Goal: Find contact information: Find contact information

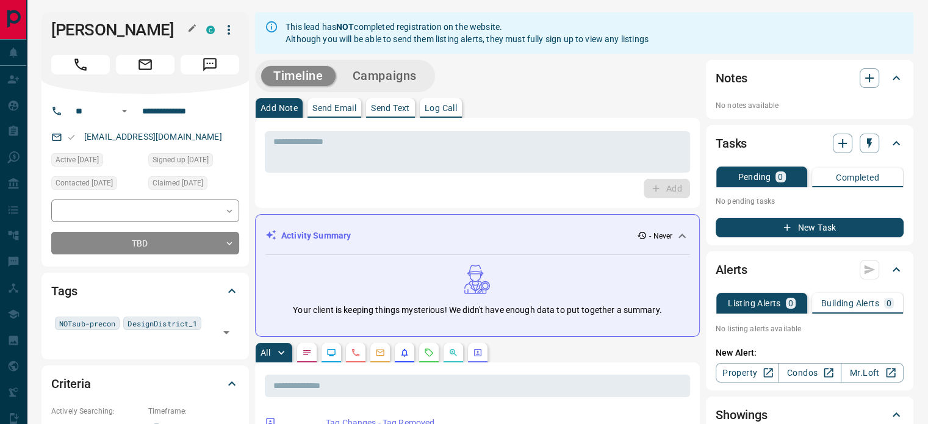
click at [188, 33] on button "button" at bounding box center [192, 28] width 16 height 16
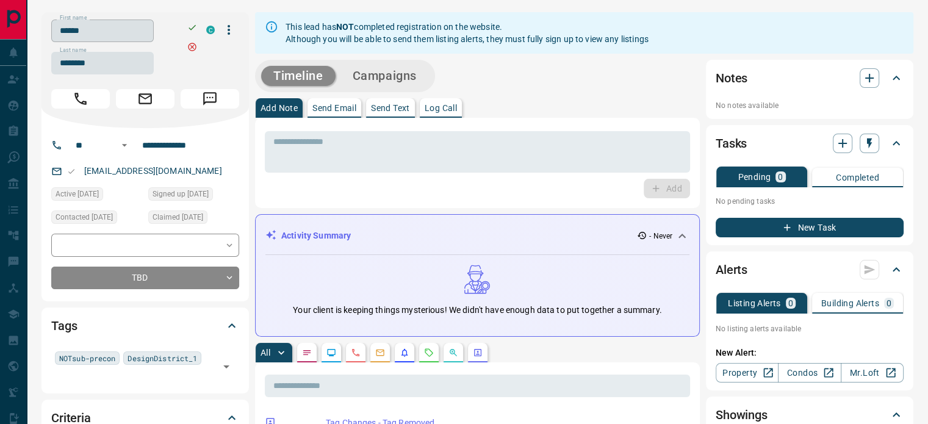
click at [146, 31] on input "******" at bounding box center [102, 31] width 102 height 23
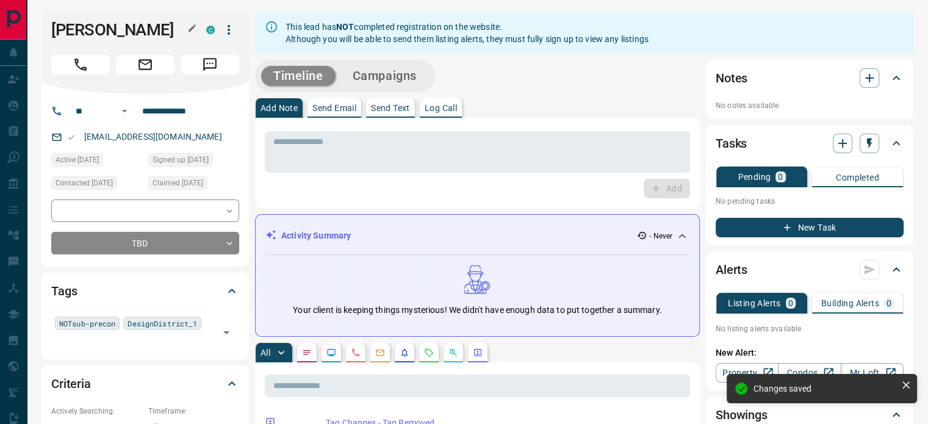
click at [185, 30] on button "button" at bounding box center [192, 28] width 16 height 16
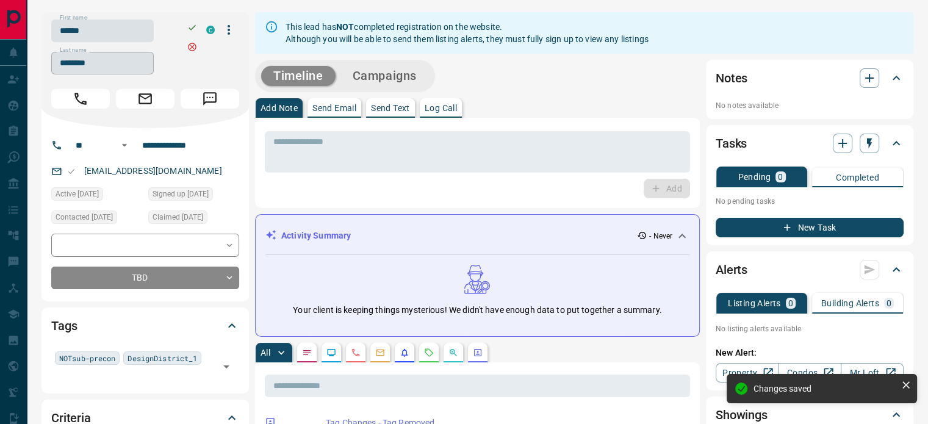
click at [130, 53] on input "********" at bounding box center [102, 63] width 102 height 23
click at [178, 153] on input "**********" at bounding box center [184, 145] width 95 height 20
click at [200, 169] on div "[EMAIL_ADDRESS][DOMAIN_NAME]" at bounding box center [145, 171] width 188 height 20
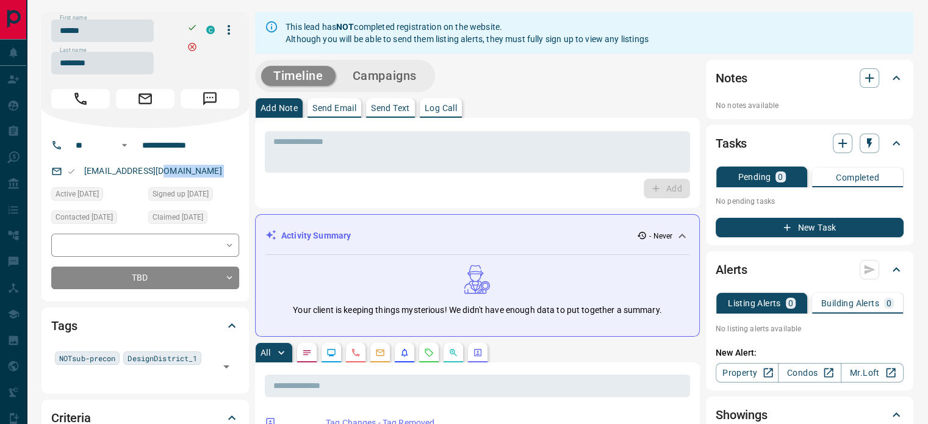
click at [200, 169] on div "[EMAIL_ADDRESS][DOMAIN_NAME]" at bounding box center [145, 171] width 188 height 20
copy link "[EMAIL_ADDRESS][DOMAIN_NAME]"
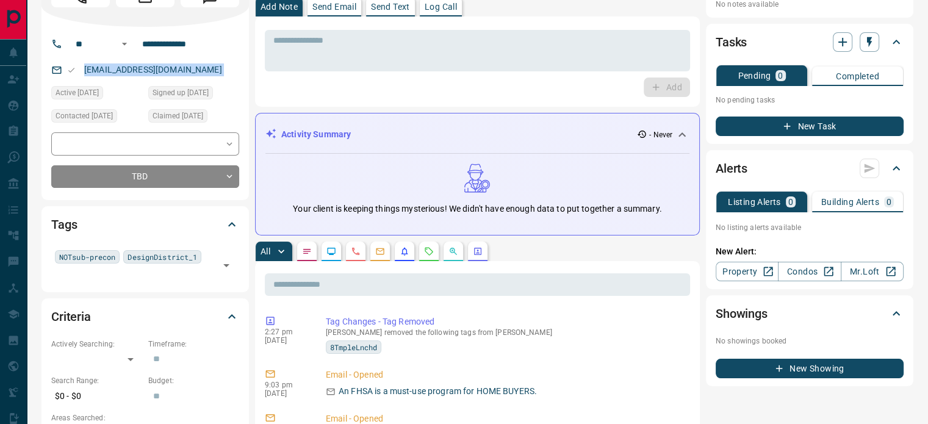
scroll to position [122, 0]
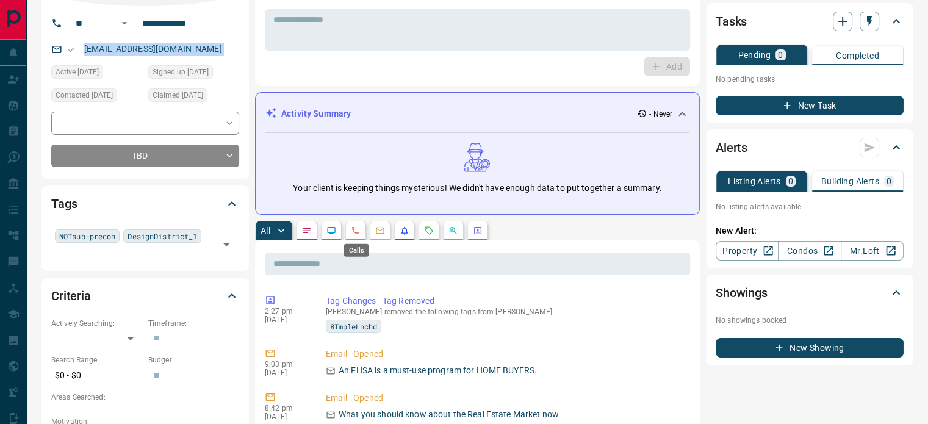
click at [353, 226] on icon "Calls" at bounding box center [356, 231] width 10 height 10
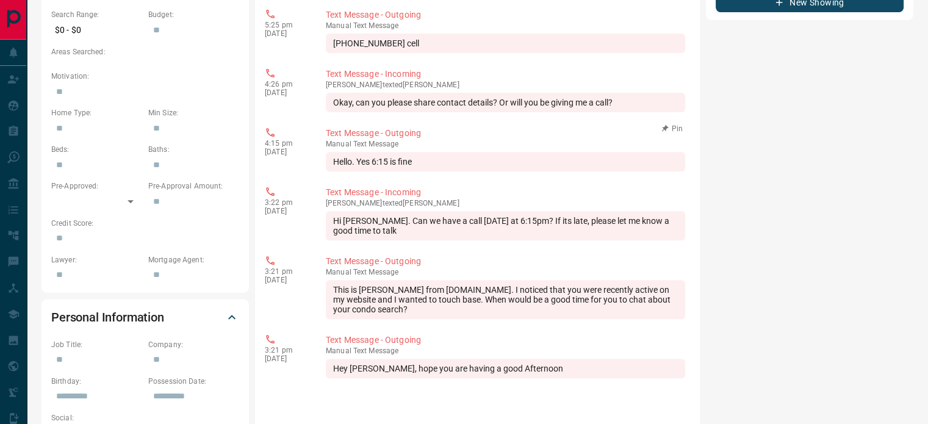
scroll to position [488, 0]
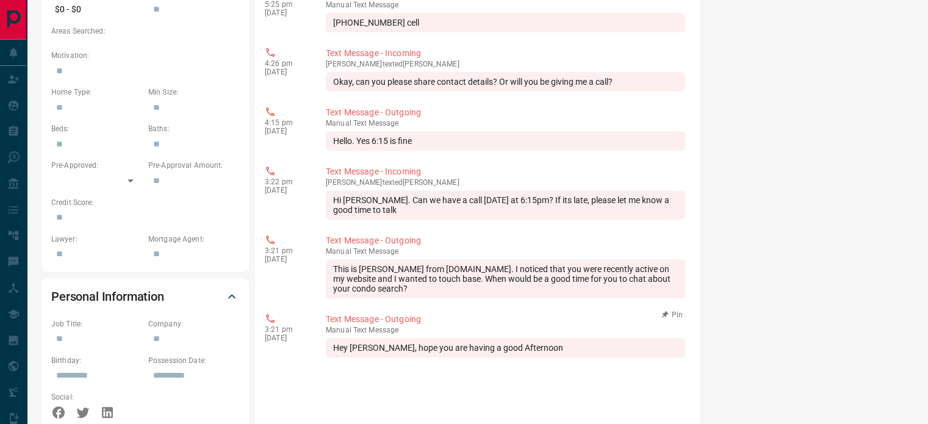
click at [531, 348] on div "Hey [PERSON_NAME], hope you are having a good Afternoon" at bounding box center [505, 348] width 359 height 20
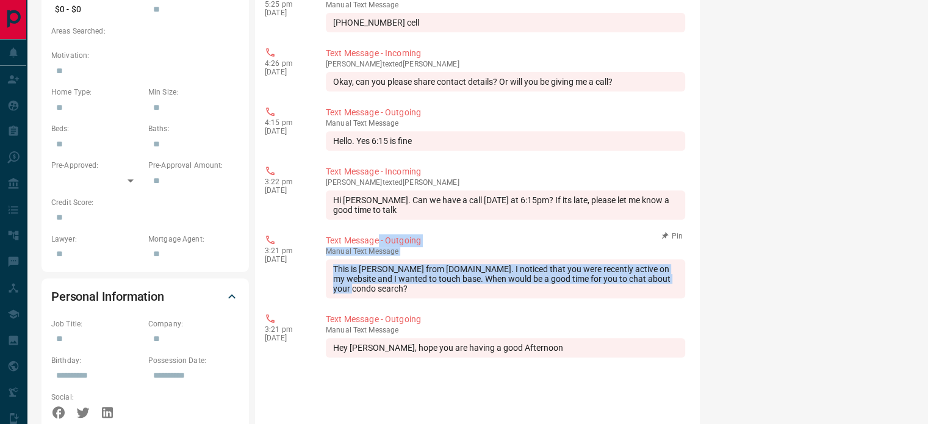
drag, startPoint x: 412, startPoint y: 281, endPoint x: 367, endPoint y: 225, distance: 71.2
click at [367, 225] on div "5:37 pm [DATE] Text Message - Incoming [PERSON_NAME] texted [PERSON_NAME] Thank…" at bounding box center [477, 291] width 425 height 732
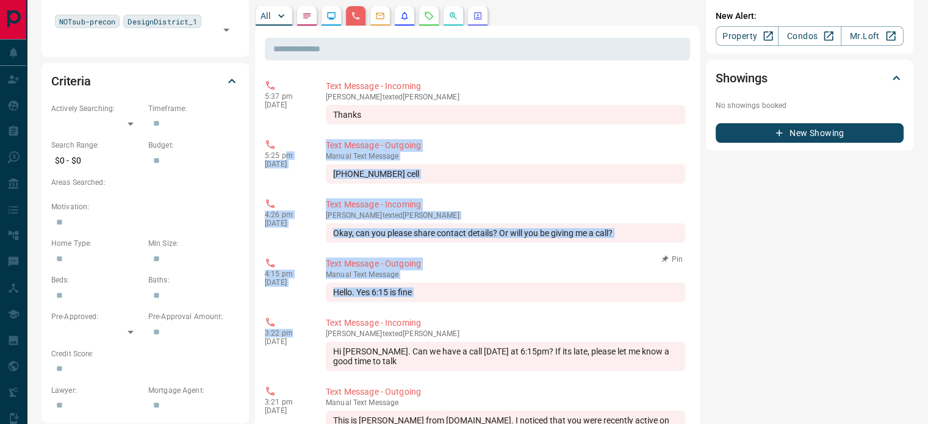
scroll to position [244, 0]
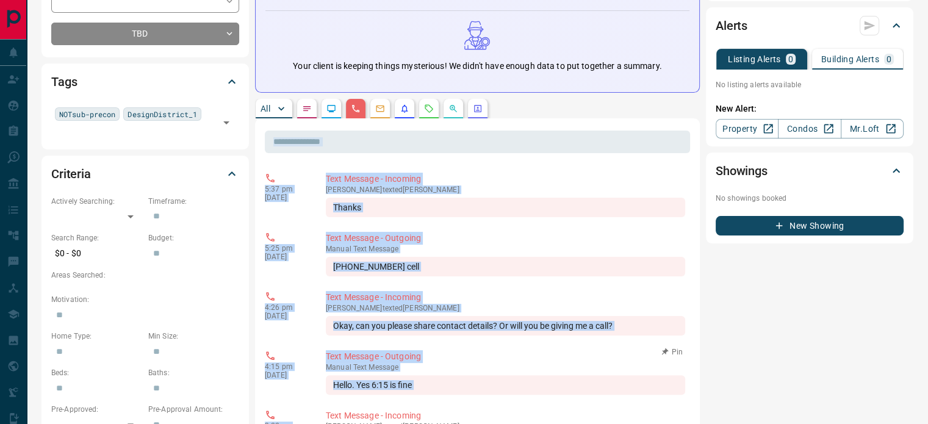
drag, startPoint x: 308, startPoint y: 173, endPoint x: 284, endPoint y: 154, distance: 30.8
click at [431, 234] on p "Text Message - Outgoing" at bounding box center [505, 238] width 359 height 13
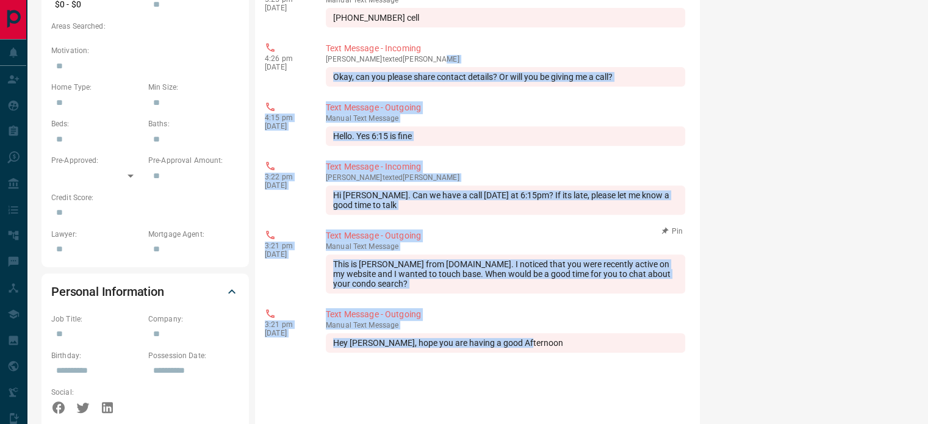
scroll to position [366, 0]
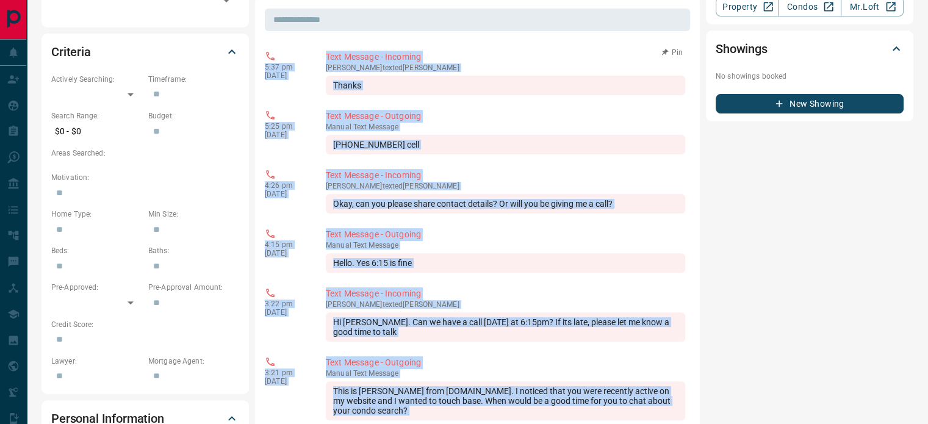
copy div "5:37 pm [DATE] Text Message - Incoming [PERSON_NAME] texted [PERSON_NAME] Thank…"
drag, startPoint x: 531, startPoint y: 229, endPoint x: 264, endPoint y: 66, distance: 312.9
click at [265, 66] on div "5:37 pm [DATE] Text Message - Incoming [PERSON_NAME] texted [PERSON_NAME] Thank…" at bounding box center [477, 413] width 425 height 732
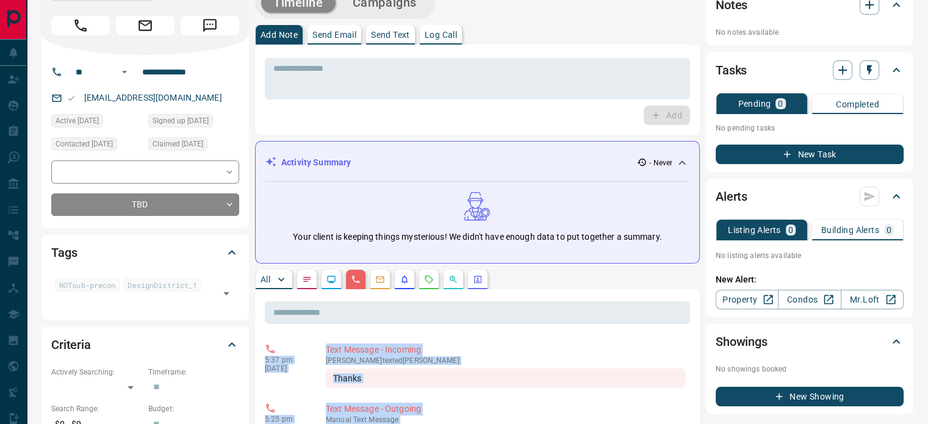
scroll to position [0, 0]
